Goal: Find specific page/section: Find specific page/section

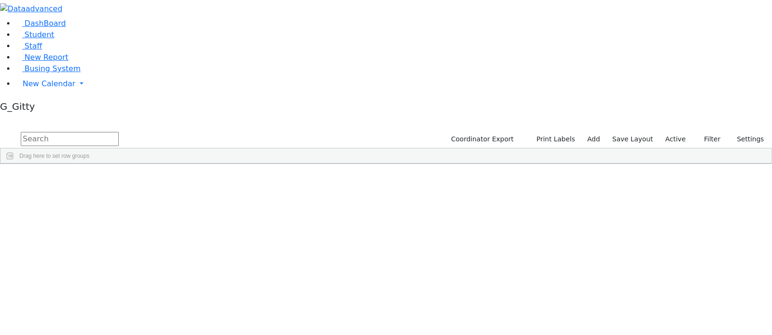
click at [119, 132] on input "text" at bounding box center [70, 139] width 98 height 14
type input "neuman"
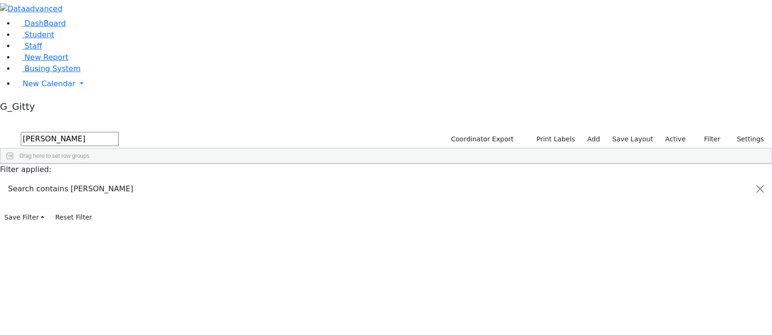
click at [119, 132] on input "neuman" at bounding box center [70, 139] width 98 height 14
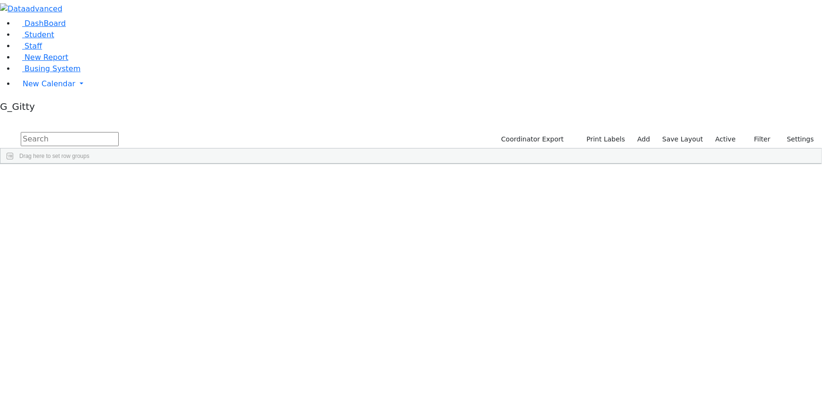
click at [119, 132] on input "text" at bounding box center [70, 139] width 98 height 14
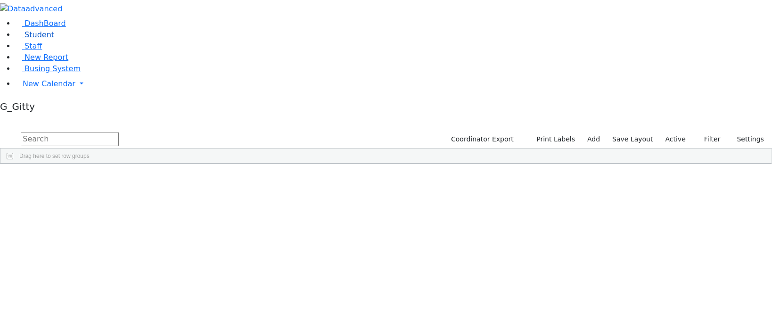
click at [54, 39] on link "Student" at bounding box center [34, 34] width 39 height 9
click at [49, 73] on span "Busing System" at bounding box center [52, 68] width 56 height 9
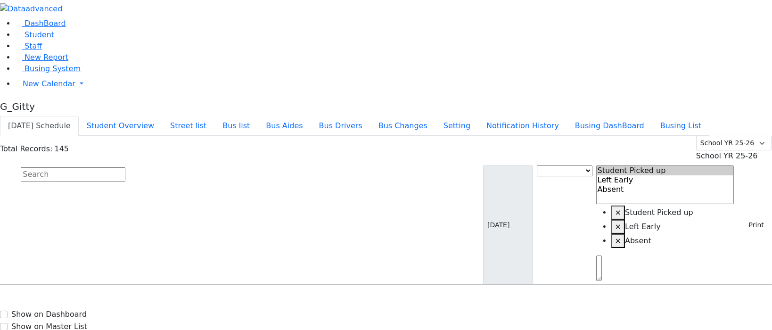
click at [125, 167] on input "text" at bounding box center [73, 174] width 105 height 14
click at [47, 39] on link "Student" at bounding box center [34, 34] width 39 height 9
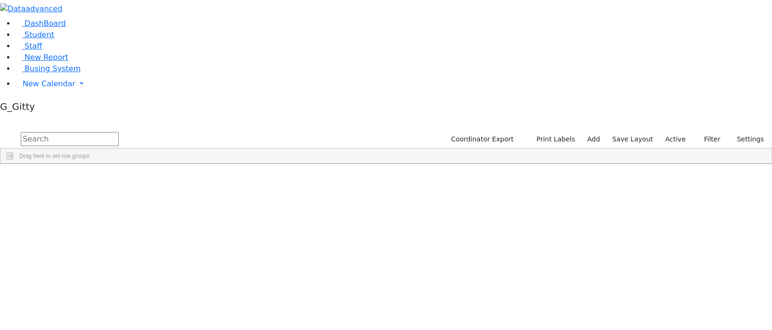
click at [673, 132] on label "Active" at bounding box center [675, 139] width 29 height 15
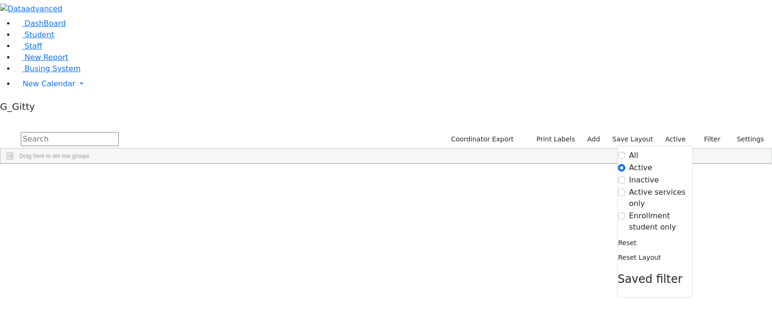
click at [667, 210] on label "Enrollment student only" at bounding box center [660, 221] width 63 height 23
click at [625, 212] on input "Enrollment student only" at bounding box center [622, 216] width 8 height 8
